Goal: Communication & Community: Answer question/provide support

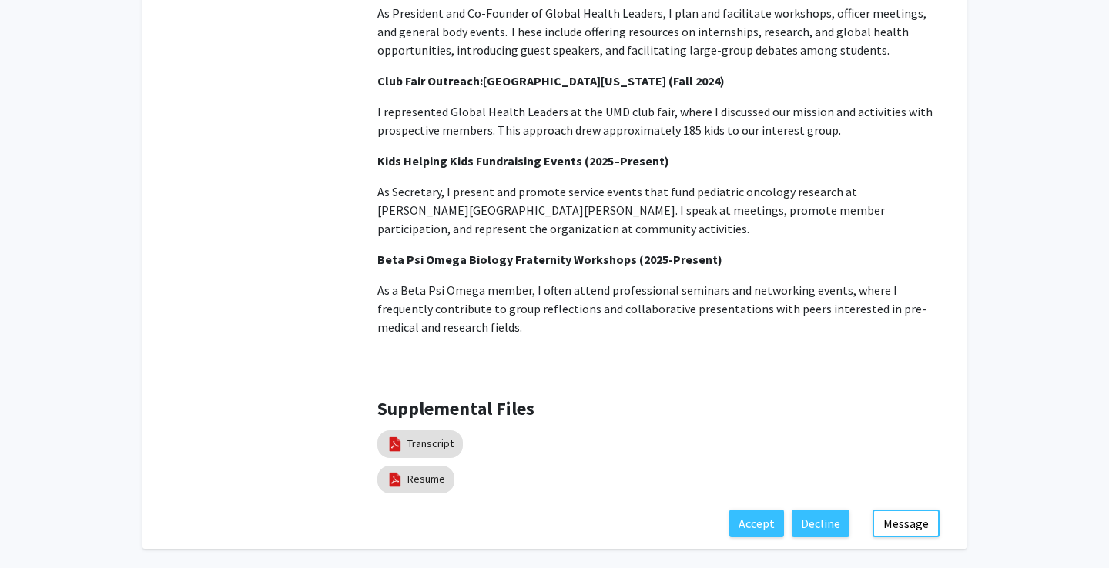
scroll to position [1304, 0]
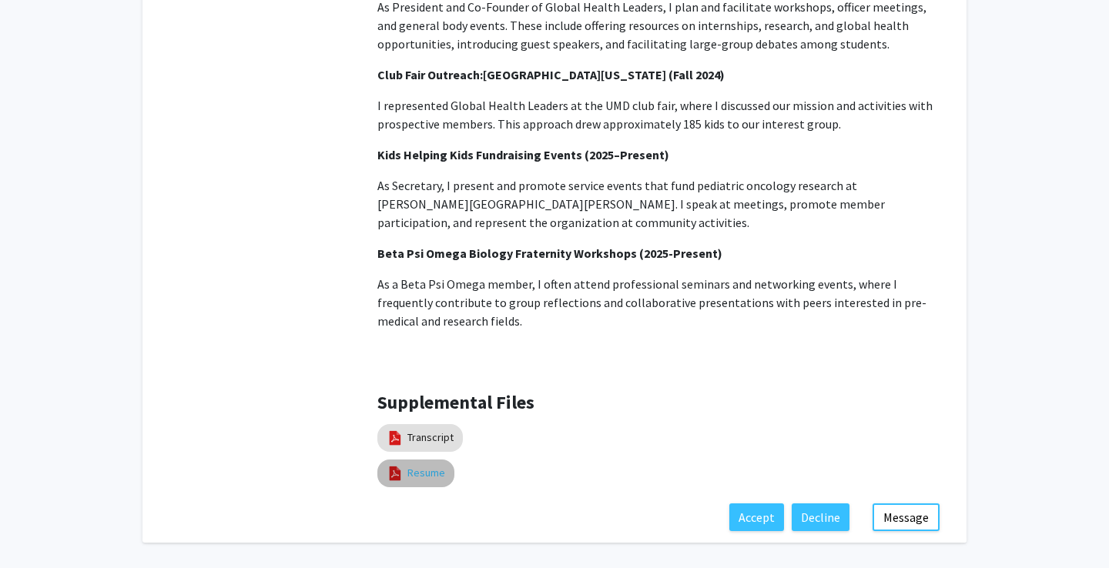
click at [428, 465] on link "Resume" at bounding box center [426, 473] width 38 height 16
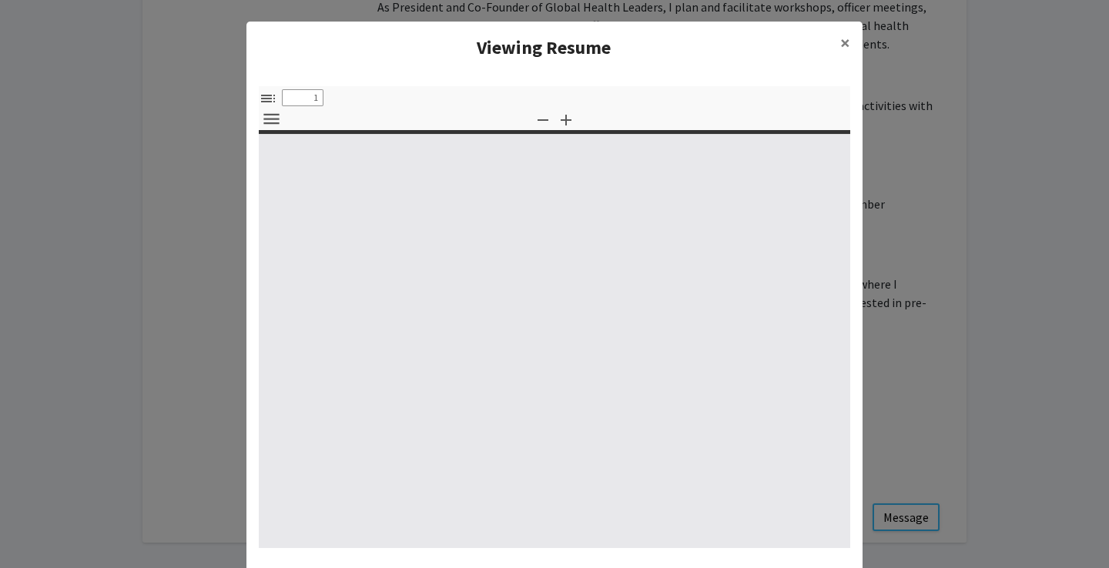
select select "custom"
type input "0"
select select "custom"
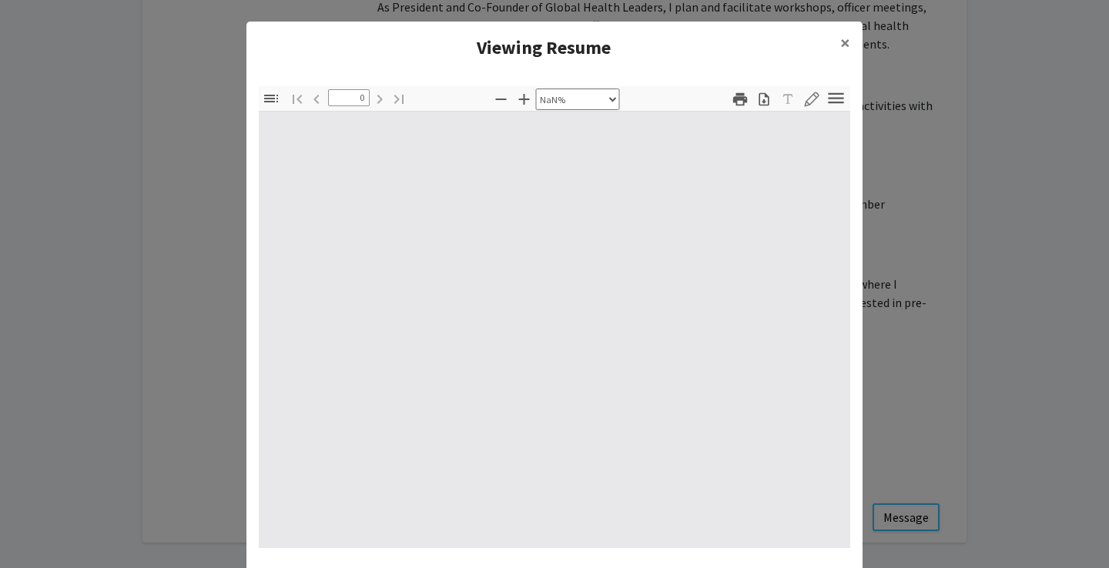
type input "1"
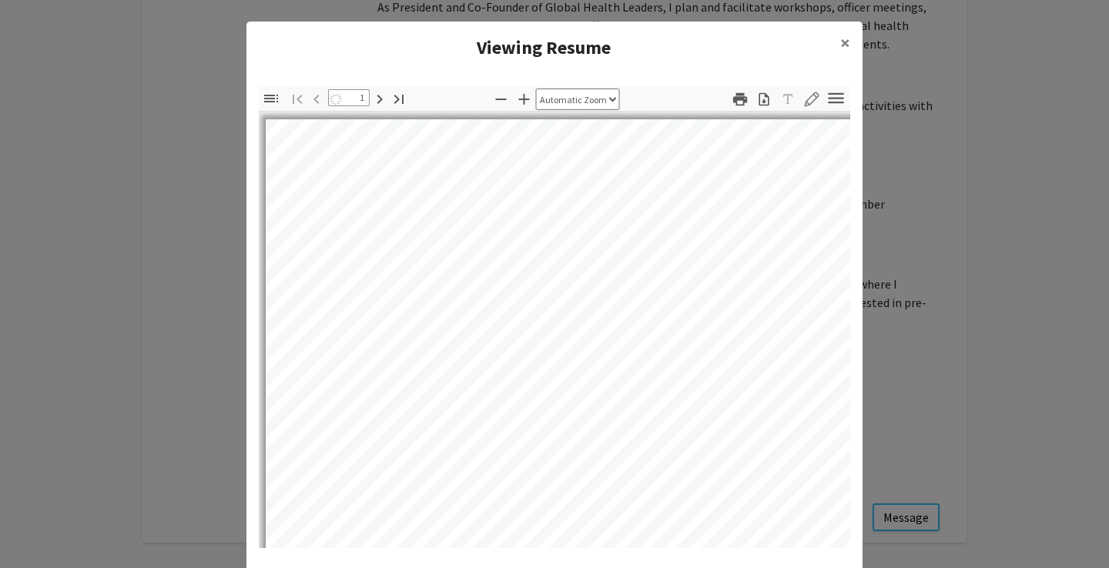
select select "auto"
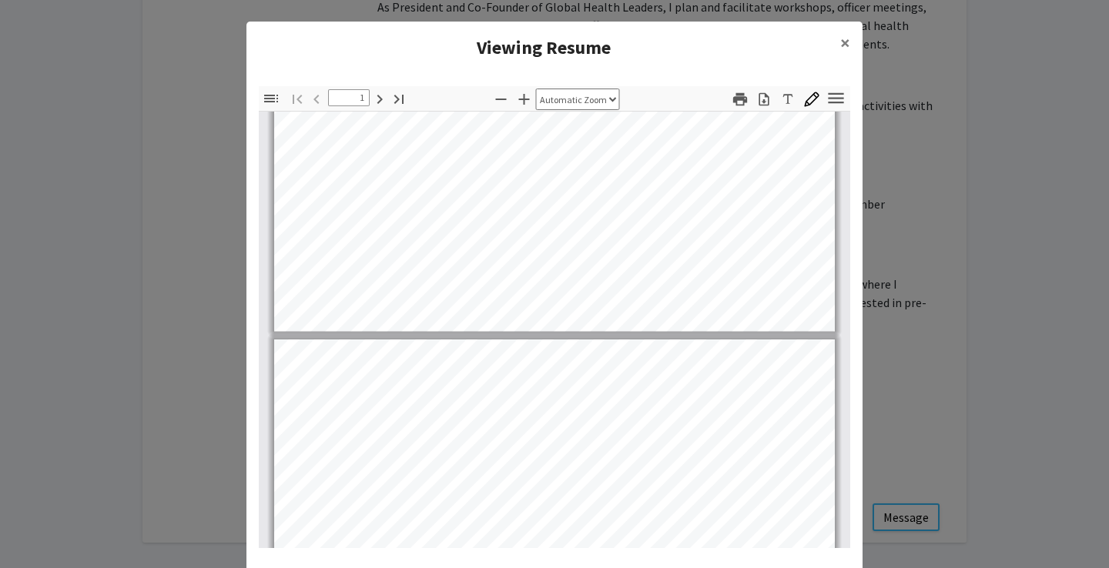
type input "2"
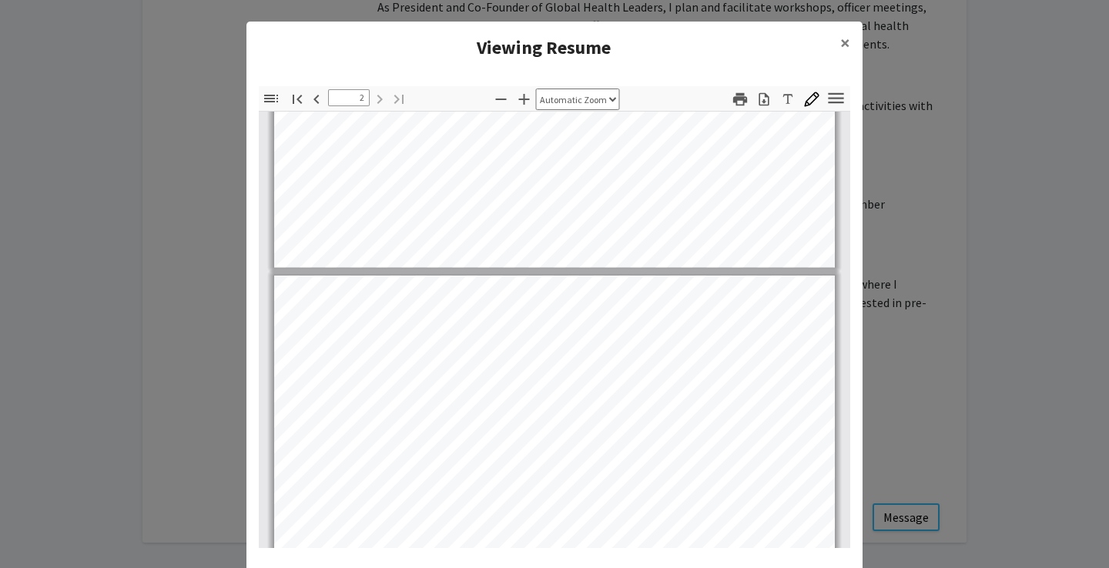
scroll to position [587, 0]
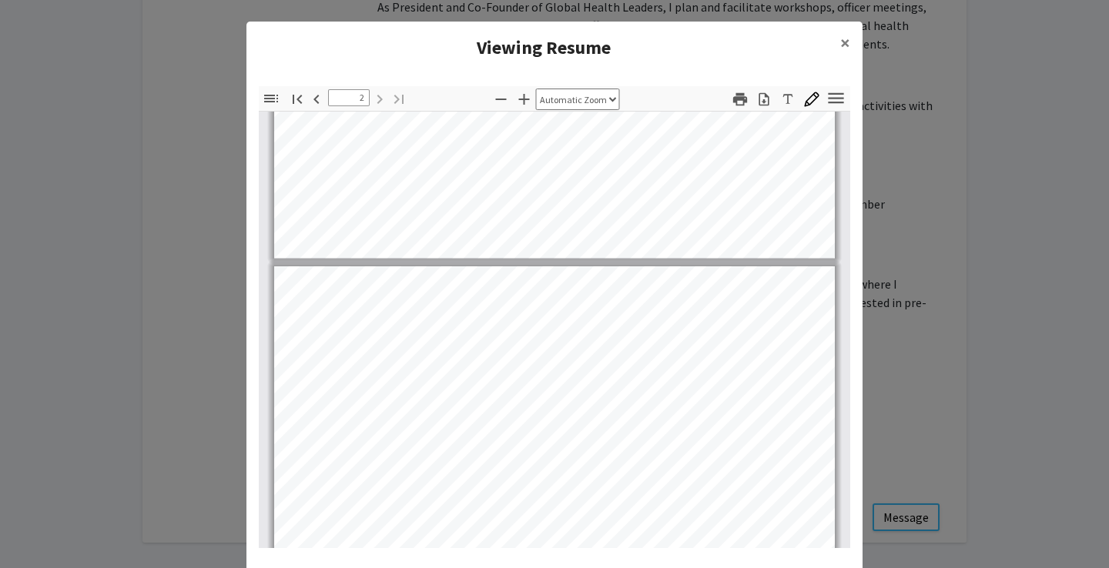
click at [931, 169] on modal-container "Viewing Resume × Thumbnails Document Outline Attachments Layers Current Outline…" at bounding box center [554, 284] width 1109 height 568
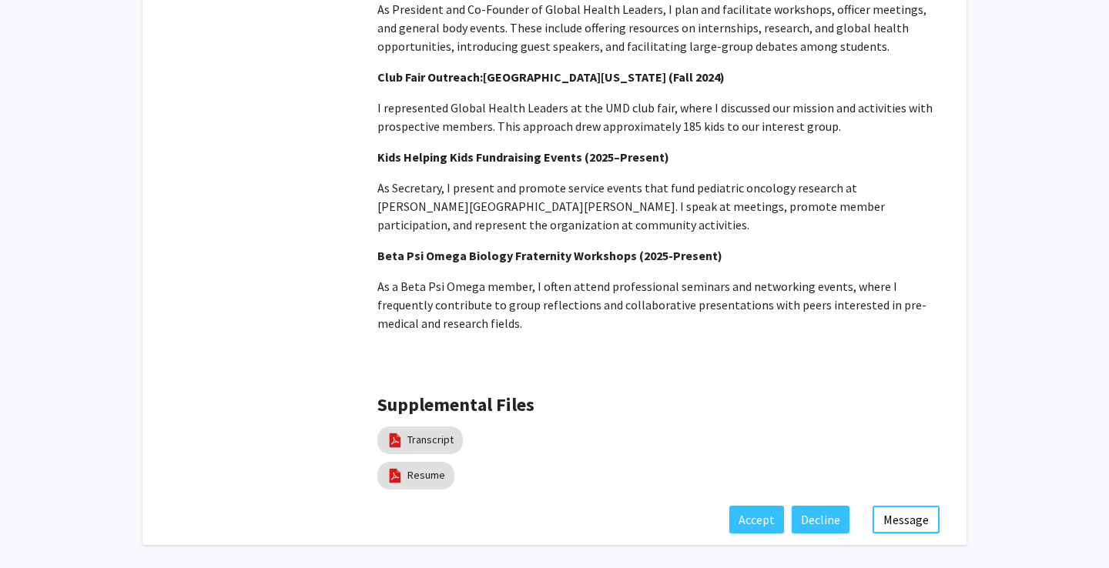
scroll to position [1304, 0]
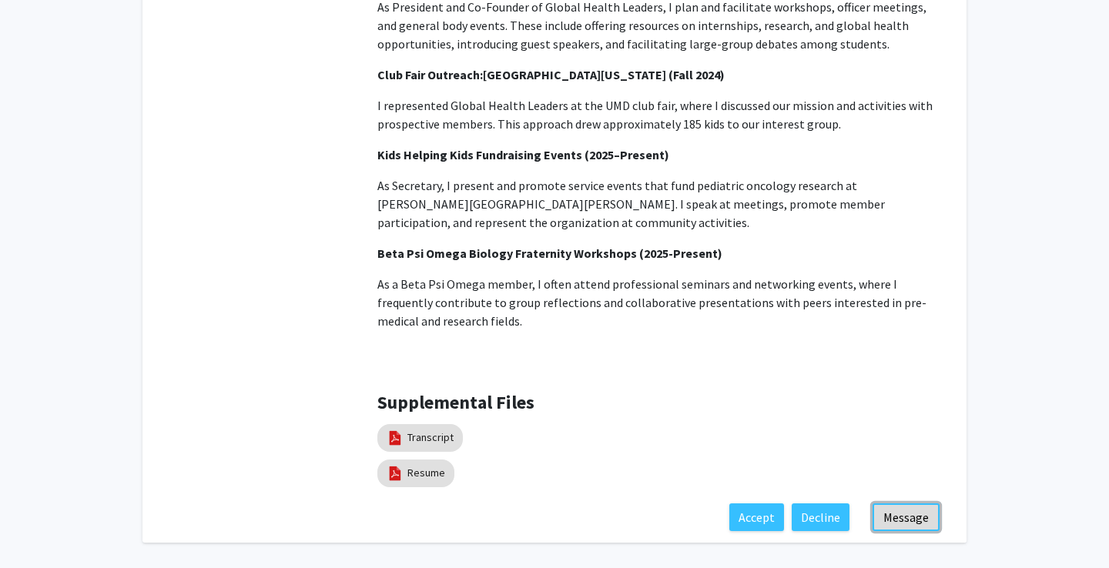
click at [904, 504] on button "Message" at bounding box center [906, 518] width 67 height 28
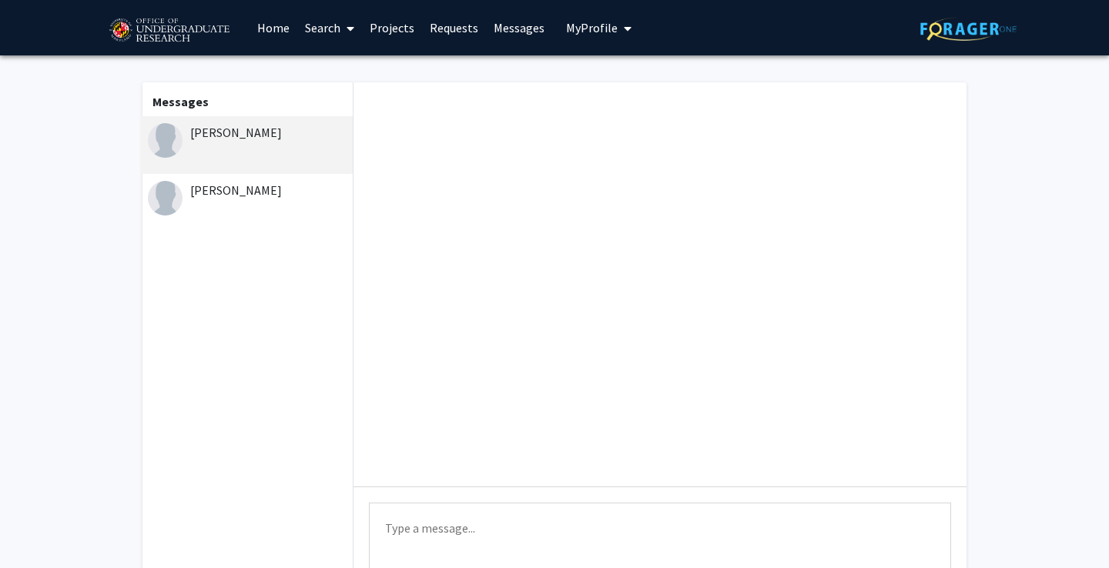
click at [264, 200] on div "[PERSON_NAME]" at bounding box center [248, 190] width 201 height 18
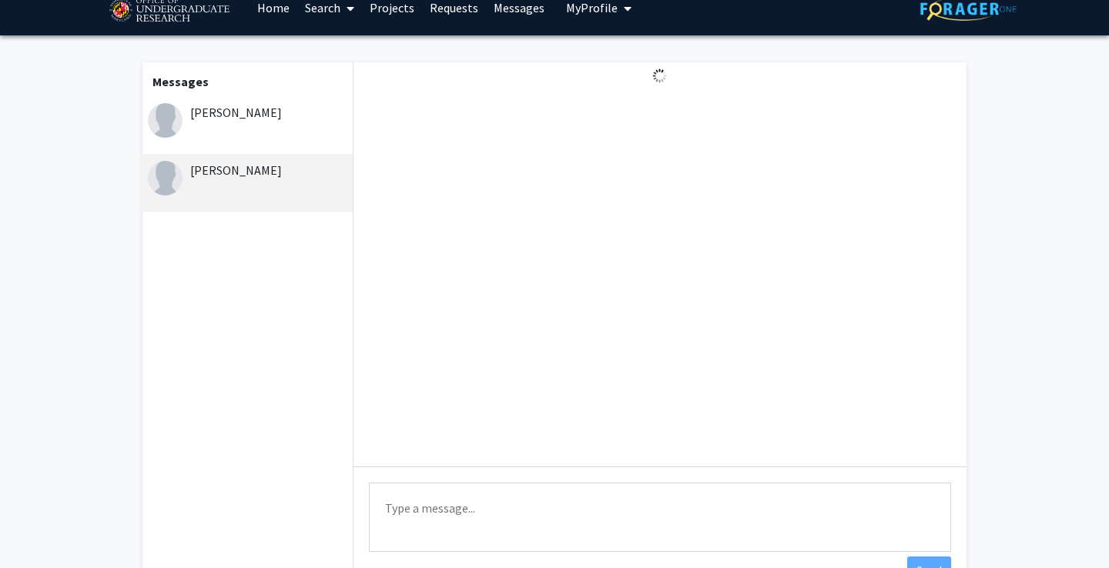
scroll to position [22, 0]
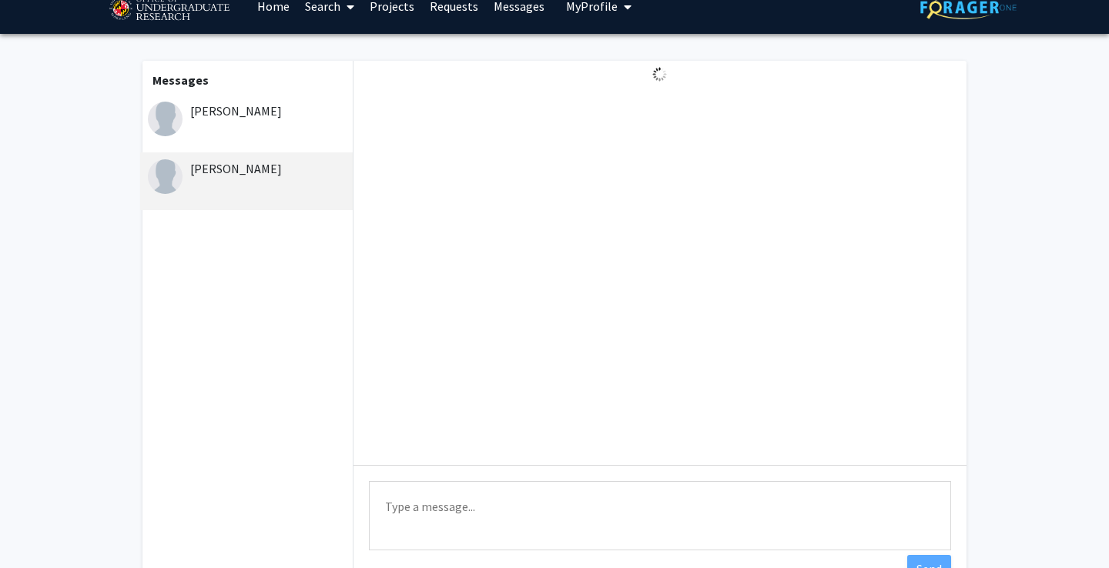
click at [423, 503] on textarea "Type a message" at bounding box center [660, 515] width 582 height 69
click at [464, 511] on textarea "Hi" at bounding box center [660, 515] width 582 height 69
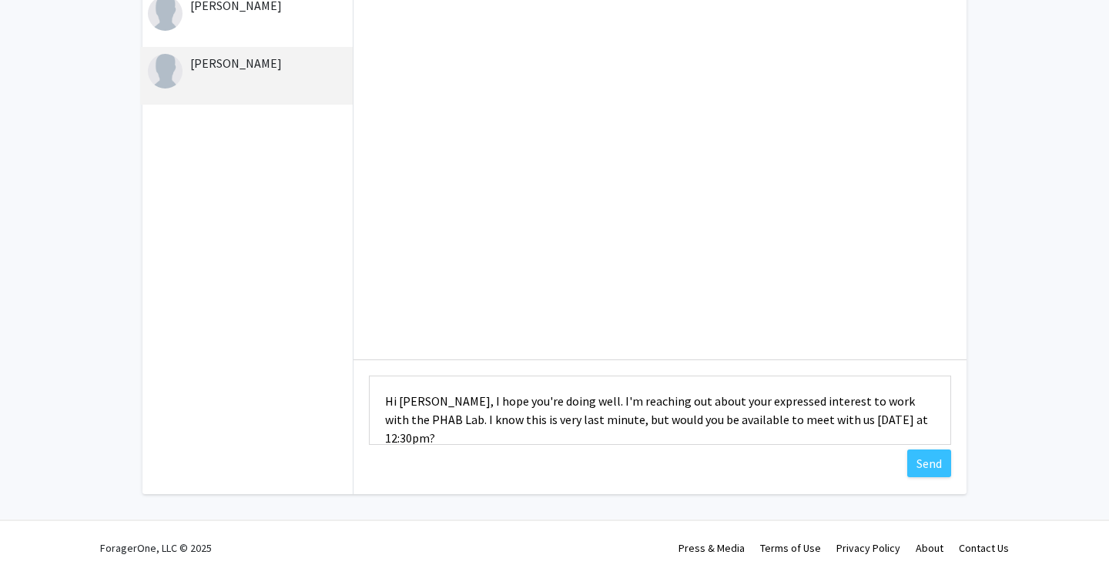
scroll to position [129, 0]
type textarea "Hi [PERSON_NAME], I hope you're doing well. I'm reaching out about your express…"
click at [948, 458] on button "Send" at bounding box center [929, 462] width 44 height 28
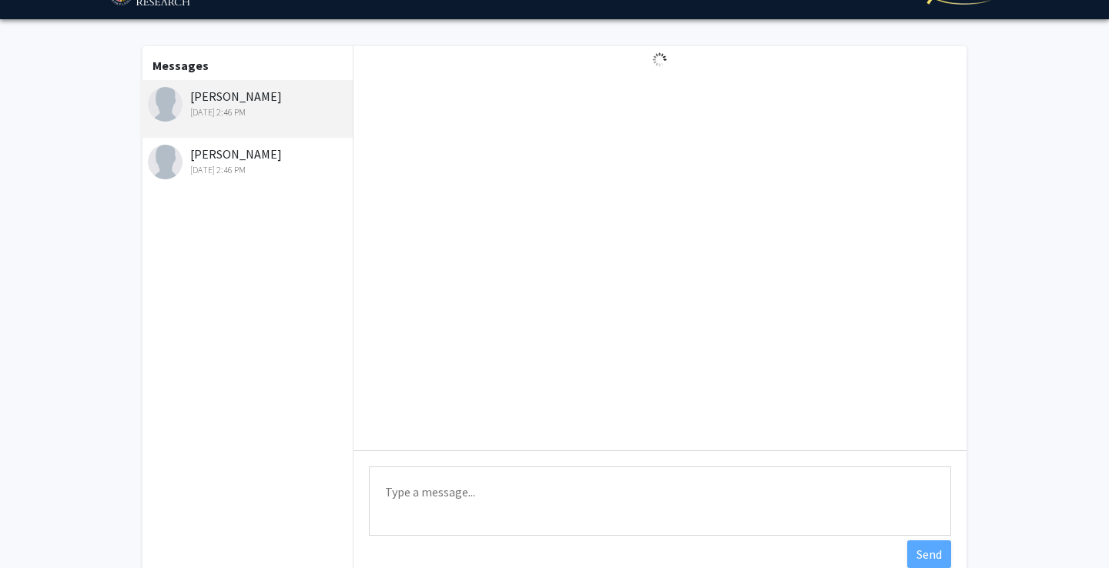
scroll to position [0, 0]
